Goal: Task Accomplishment & Management: Complete application form

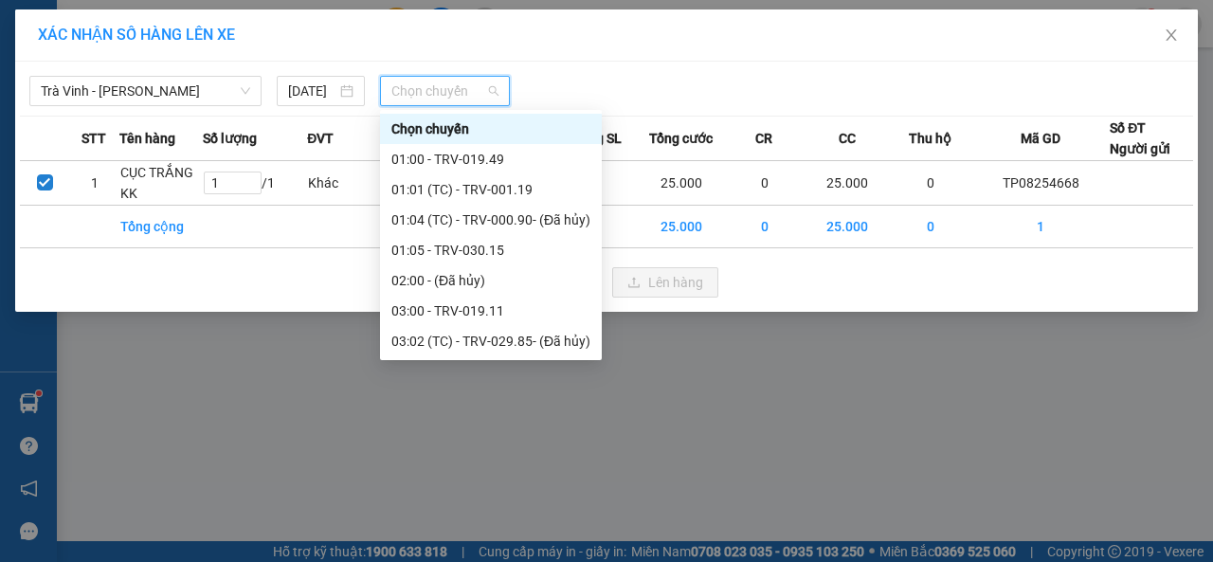
scroll to position [379, 0]
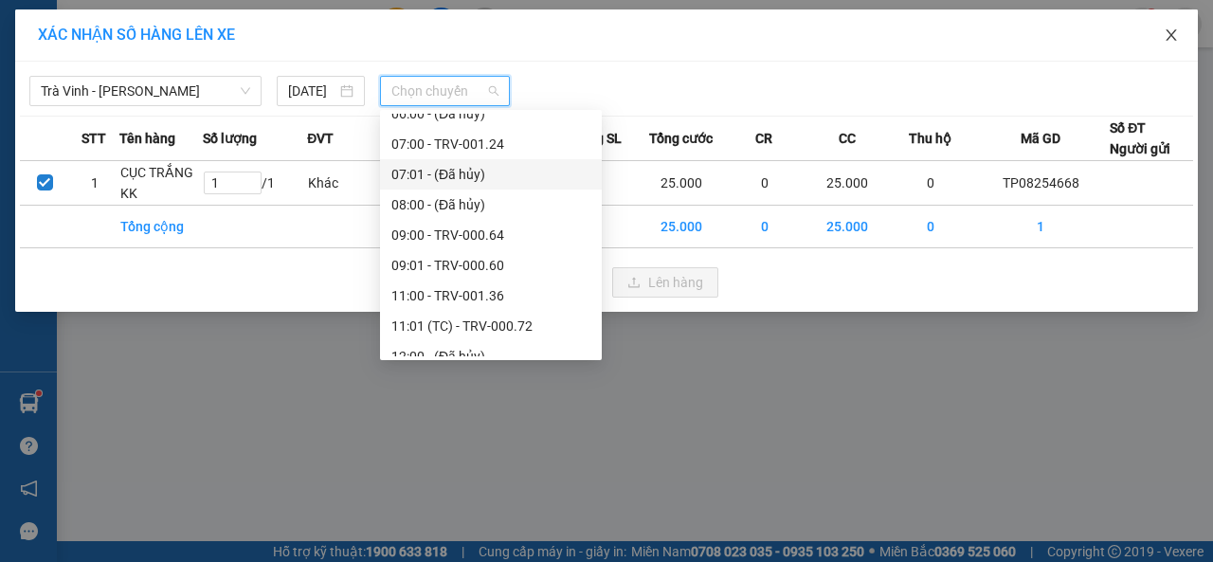
click at [1191, 43] on span "Close" at bounding box center [1170, 35] width 53 height 53
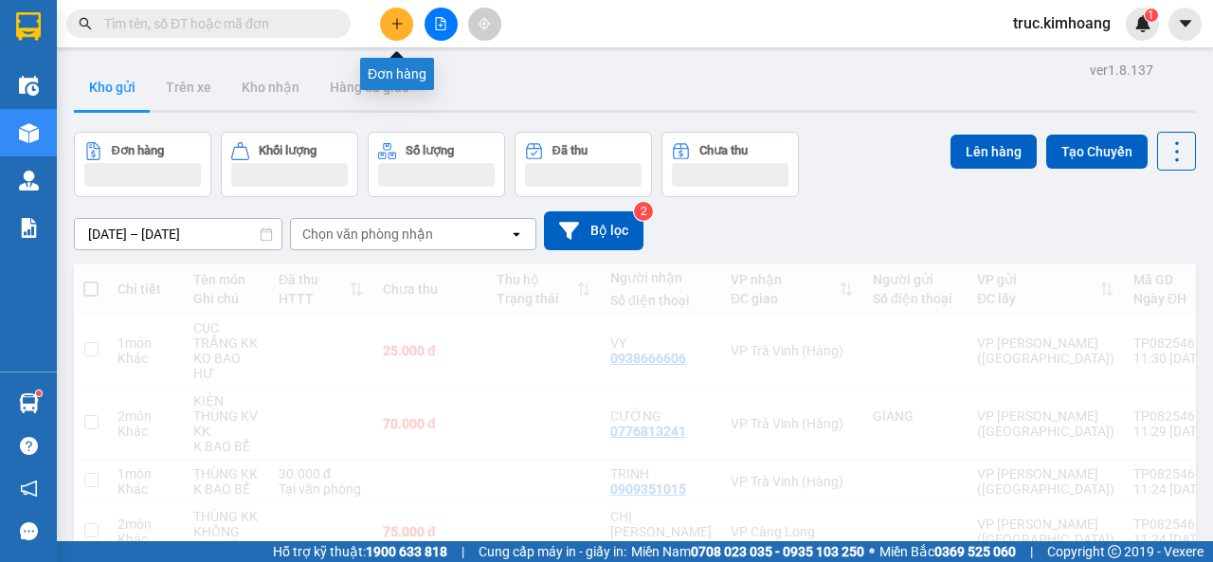
click at [393, 27] on icon "plus" at bounding box center [396, 23] width 13 height 13
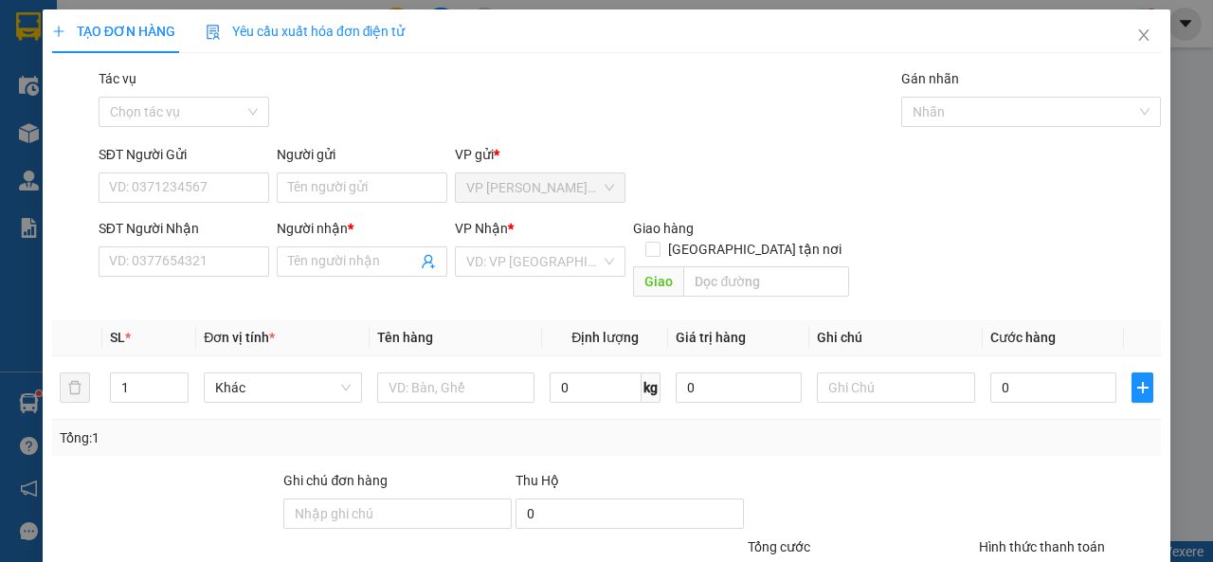
drag, startPoint x: 203, startPoint y: 231, endPoint x: 198, endPoint y: 244, distance: 14.1
click at [203, 232] on div "SĐT Người Nhận" at bounding box center [184, 228] width 171 height 21
click at [203, 246] on input "SĐT Người Nhận" at bounding box center [184, 261] width 171 height 30
click at [198, 259] on input "SĐT Người Nhận" at bounding box center [184, 261] width 171 height 30
type input "0939682636"
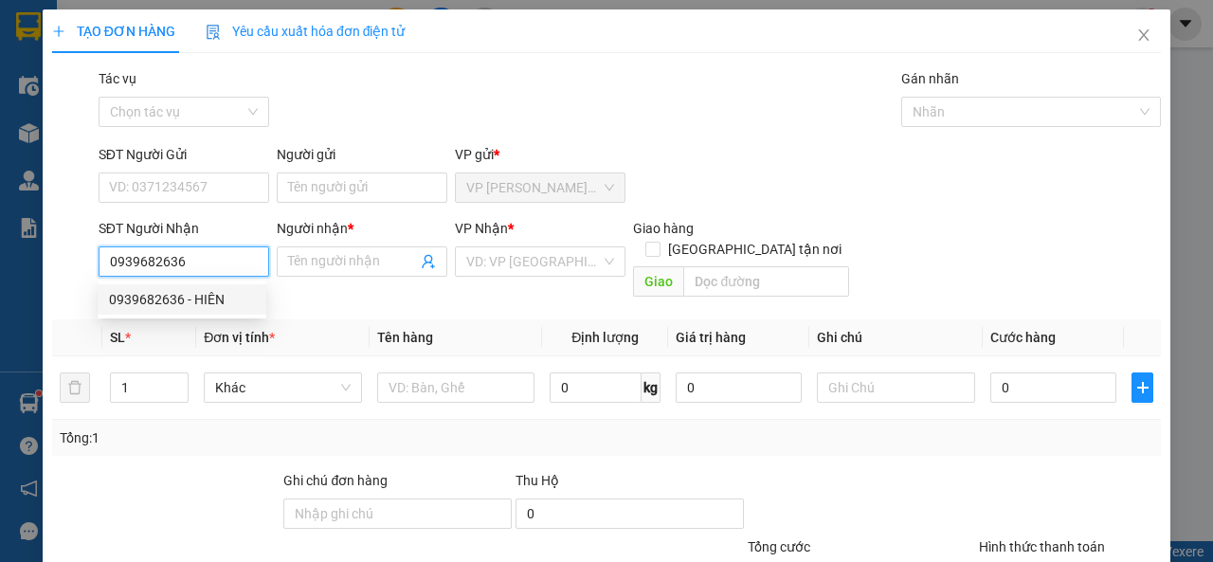
click at [218, 287] on div "0939682636 - HIÊN" at bounding box center [182, 299] width 169 height 30
type input "HIÊN"
type input "40.000"
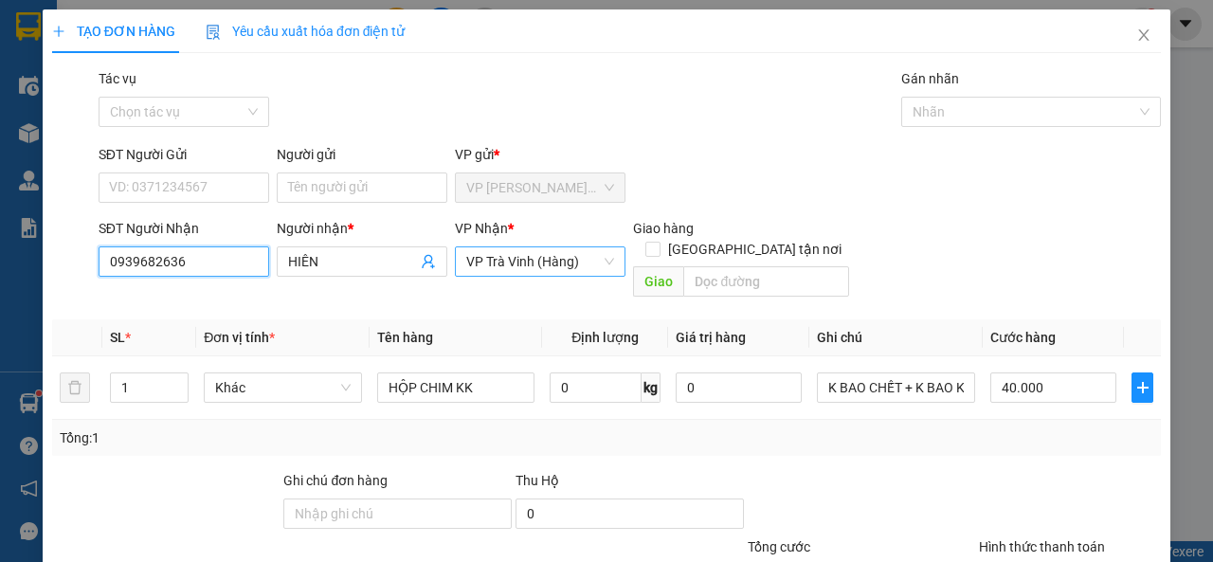
click at [526, 261] on span "VP Trà Vinh (Hàng)" at bounding box center [540, 261] width 148 height 28
type input "0939682636"
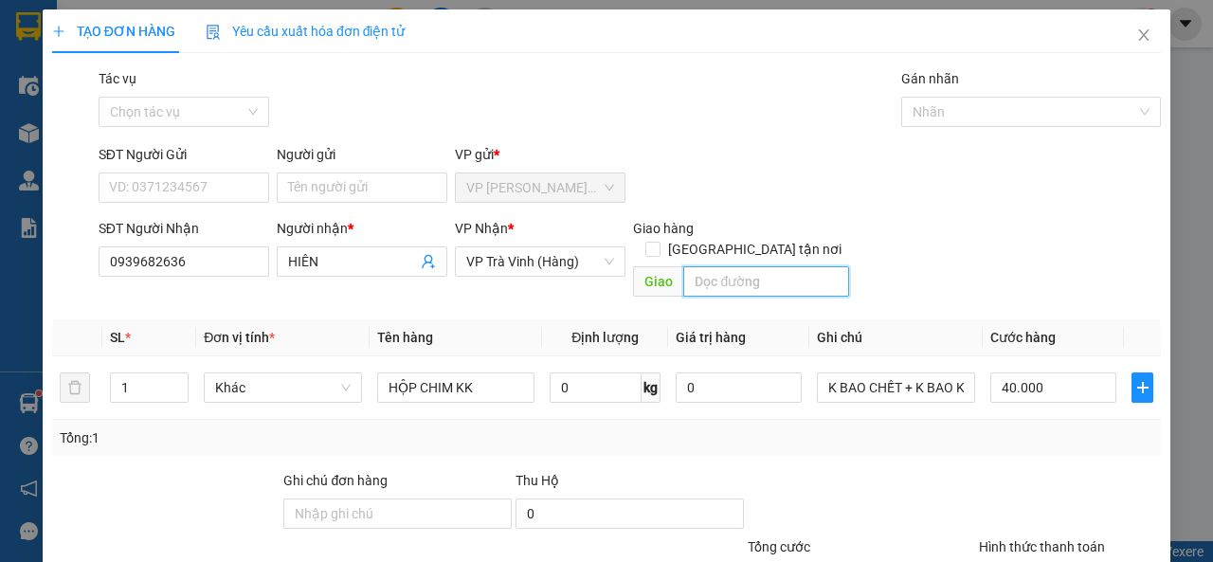
click at [735, 269] on input "text" at bounding box center [765, 281] width 165 height 30
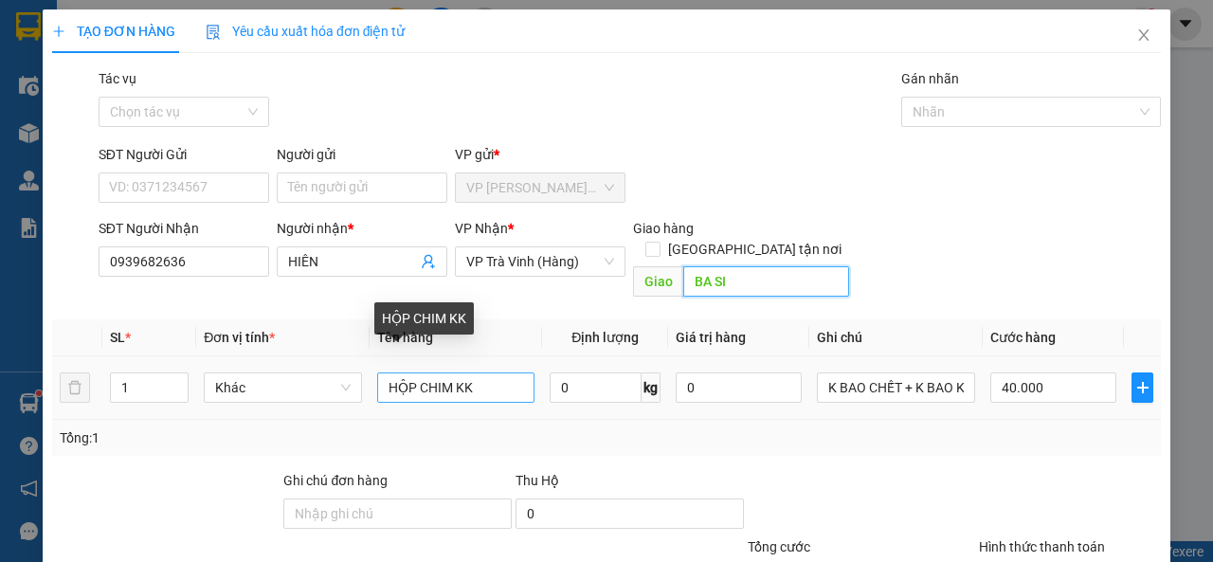
type input "BA SI"
click at [451, 372] on input "HỘP CHIM KK" at bounding box center [456, 387] width 158 height 30
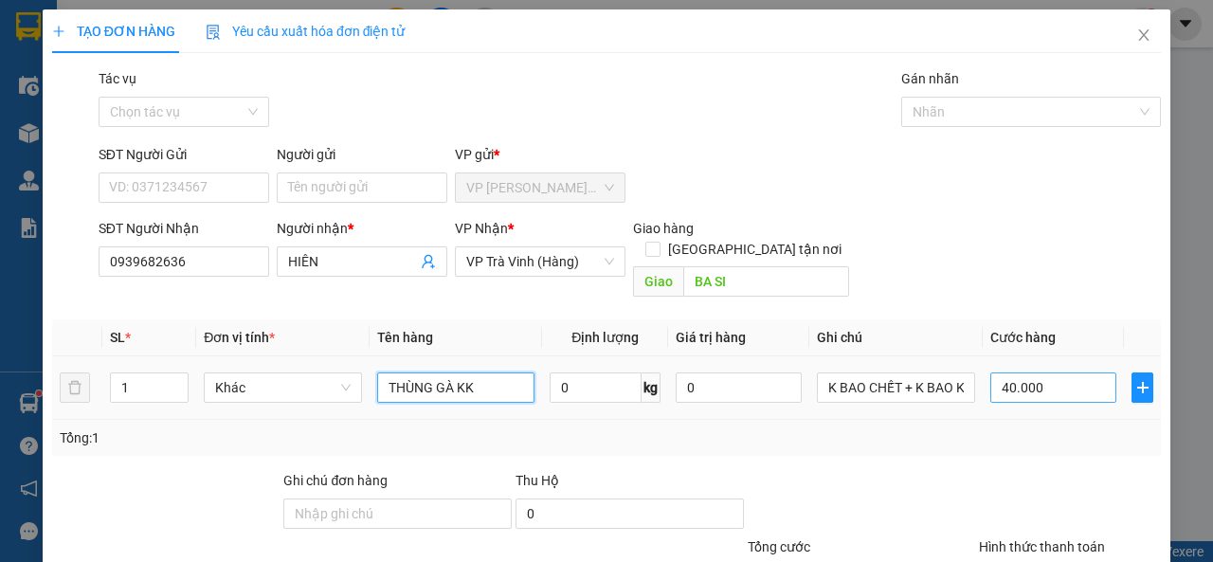
type input "THÙNG GÀ KK"
click at [1057, 372] on input "40.000" at bounding box center [1053, 387] width 126 height 30
type input "1"
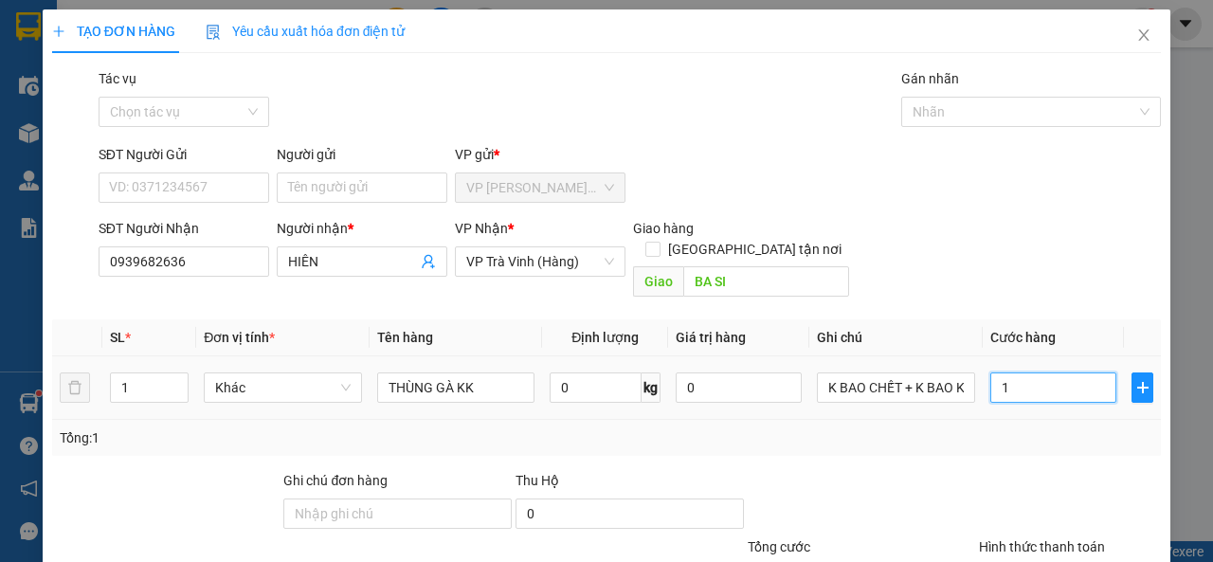
type input "12"
type input "120"
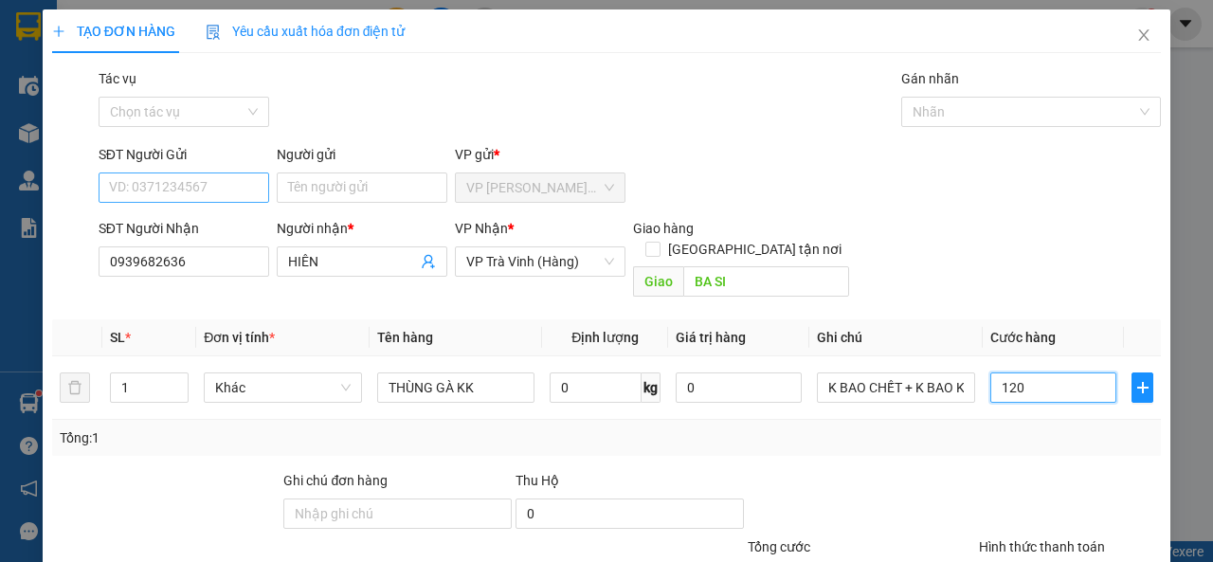
type input "120"
type input "120.000"
click at [186, 190] on input "SĐT Người Gửi" at bounding box center [184, 187] width 171 height 30
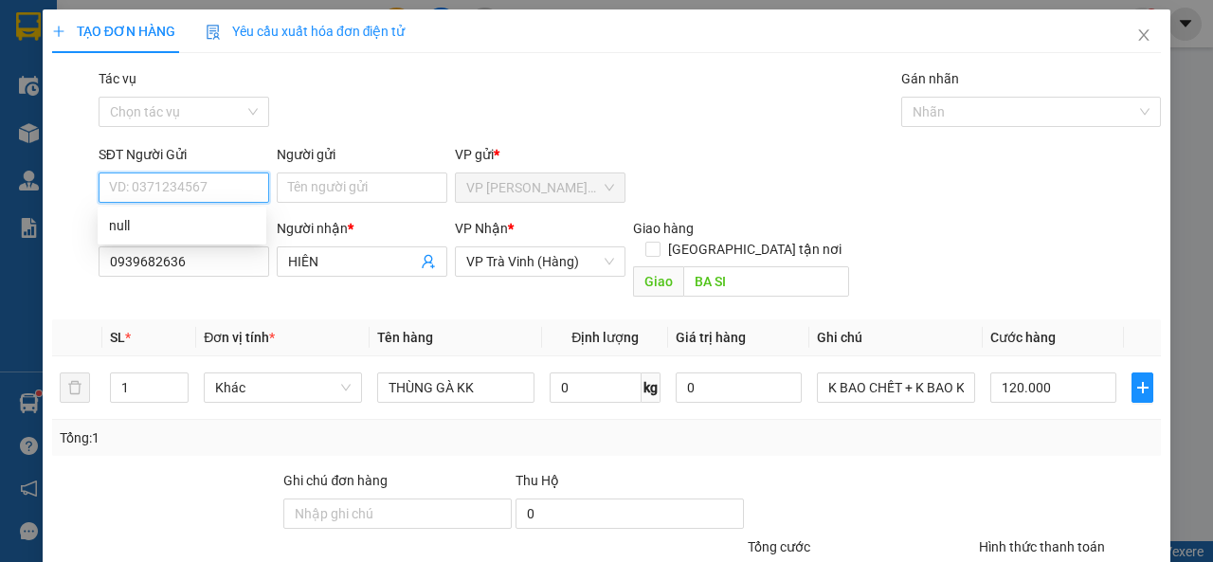
scroll to position [139, 0]
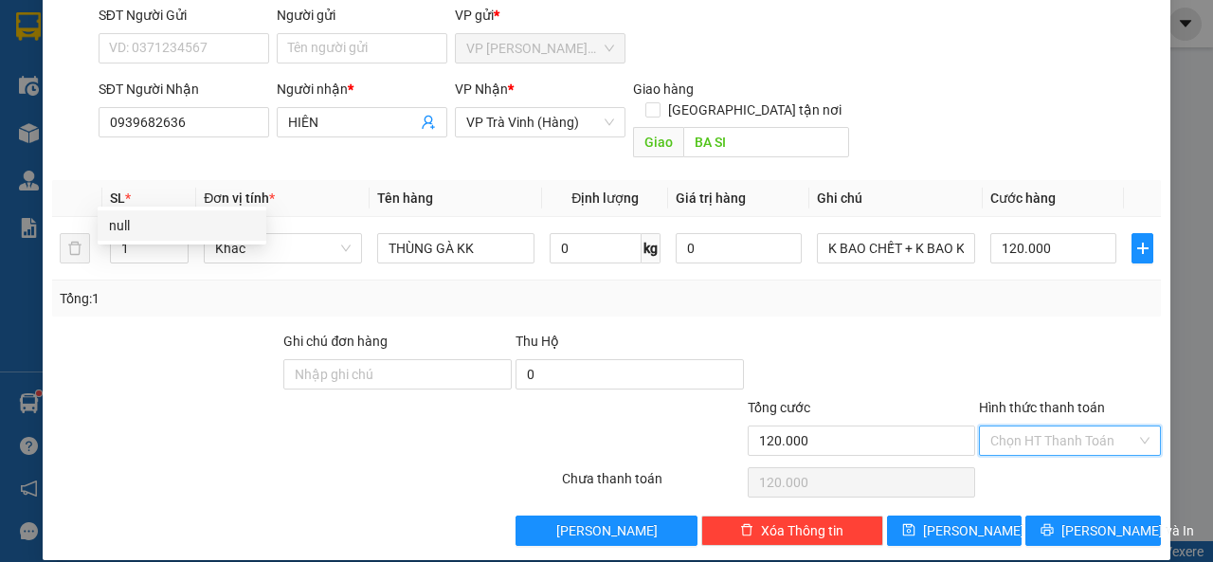
click at [1037, 426] on input "Hình thức thanh toán" at bounding box center [1063, 440] width 146 height 28
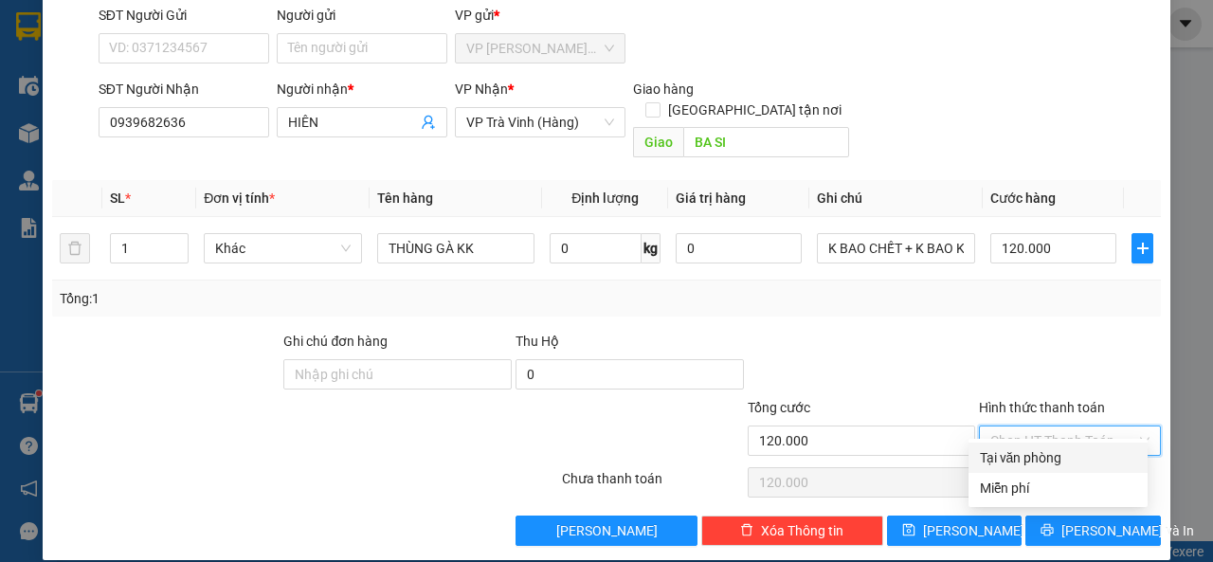
click at [1037, 451] on div "Tại văn phòng" at bounding box center [1058, 457] width 156 height 21
type input "0"
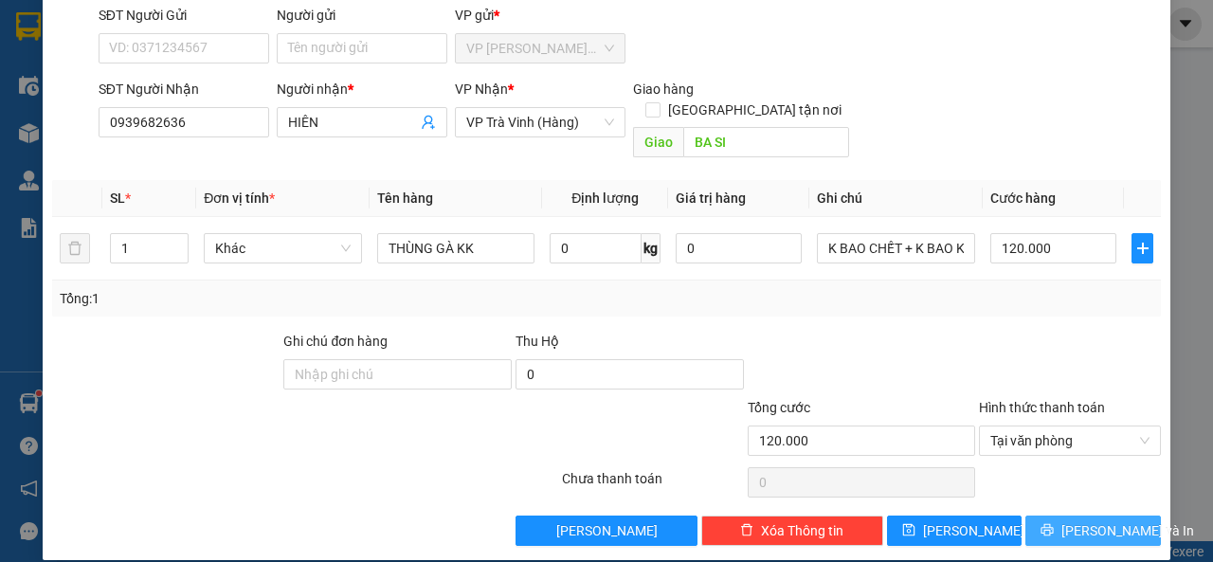
click at [1059, 515] on button "[PERSON_NAME] và In" at bounding box center [1092, 530] width 135 height 30
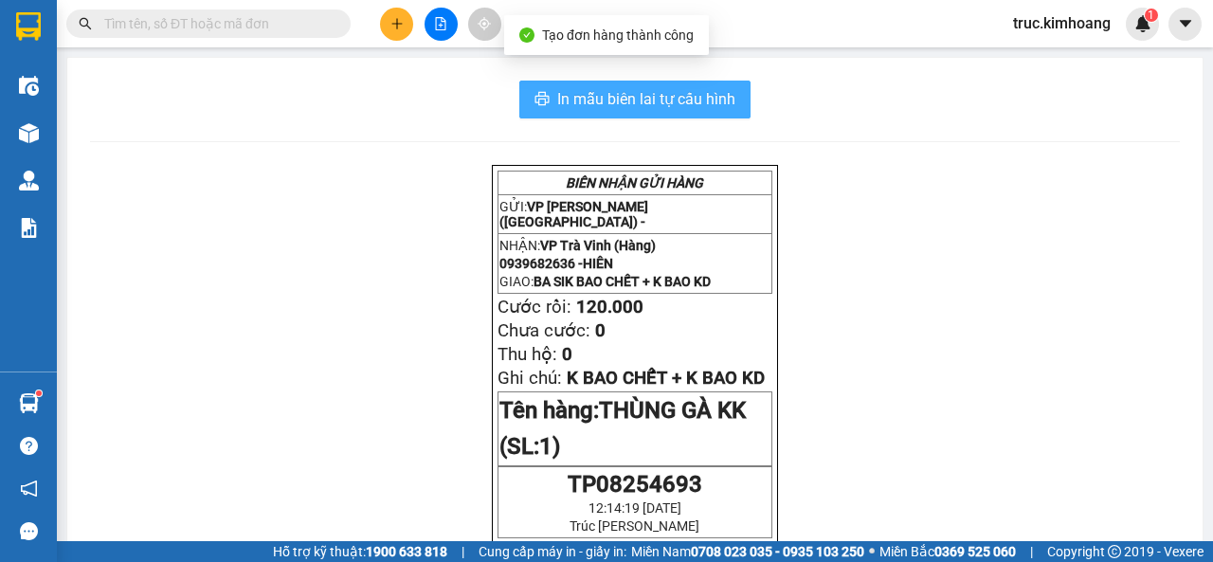
click at [668, 89] on span "In mẫu biên lai tự cấu hình" at bounding box center [646, 99] width 178 height 24
click at [704, 99] on span "In mẫu biên lai tự cấu hình" at bounding box center [646, 99] width 178 height 24
